Goal: Find specific fact: Find specific fact

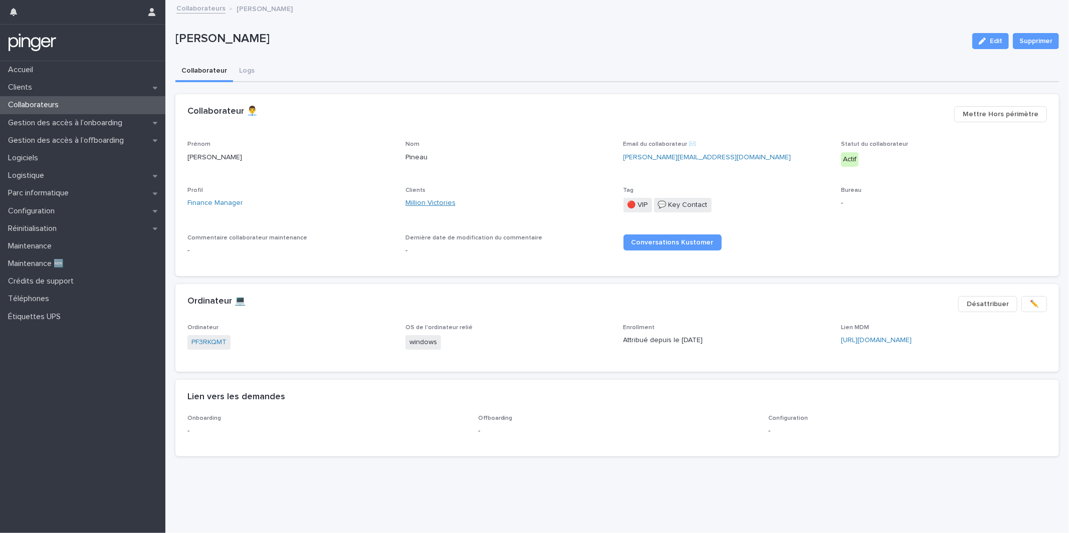
click at [433, 205] on link "Million Victories" at bounding box center [430, 203] width 50 height 11
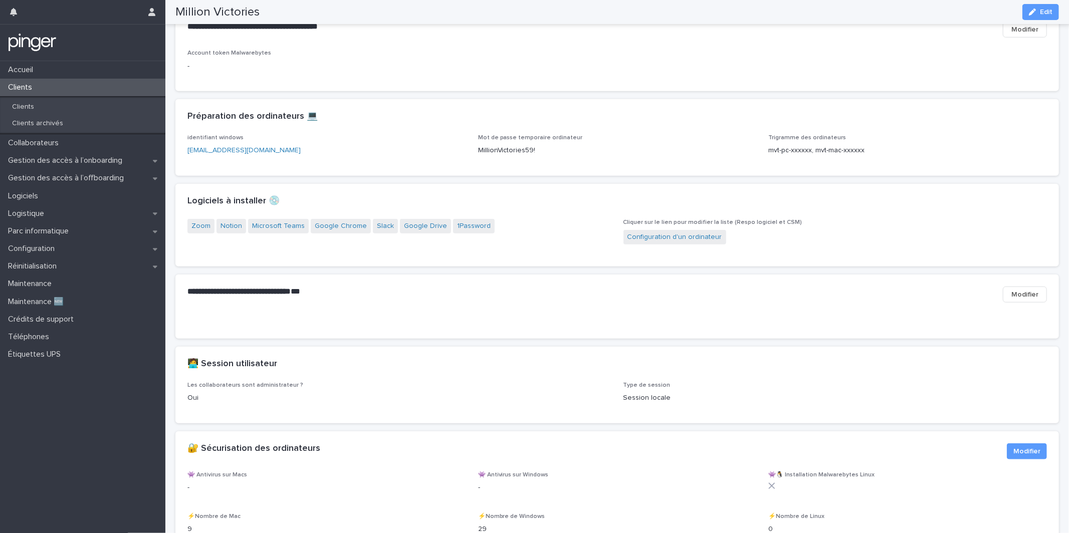
scroll to position [682, 0]
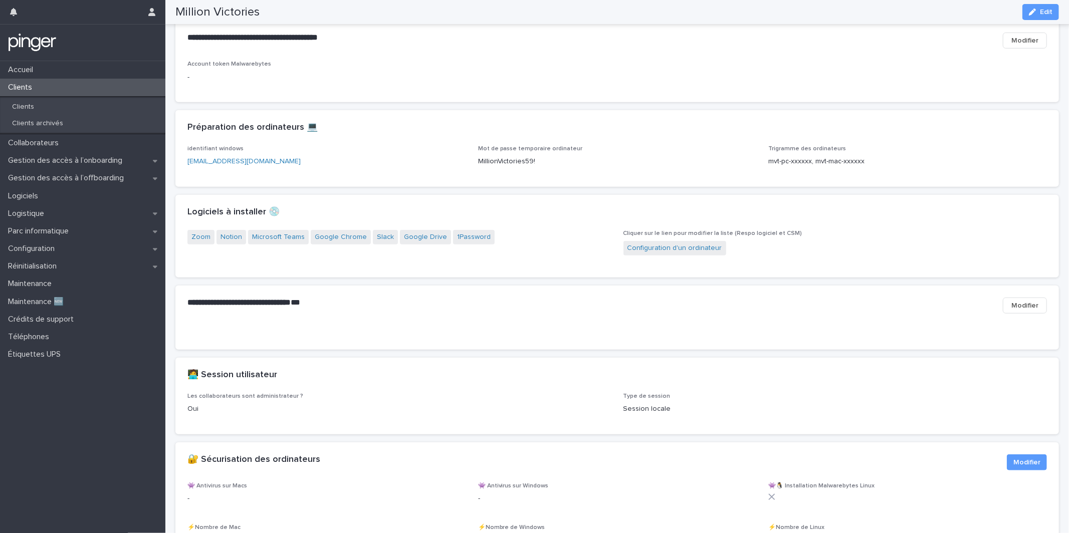
click at [523, 167] on p "MillionVictories59!" at bounding box center [617, 161] width 279 height 11
copy p "MillionVictories59!"
